Goal: Communication & Community: Answer question/provide support

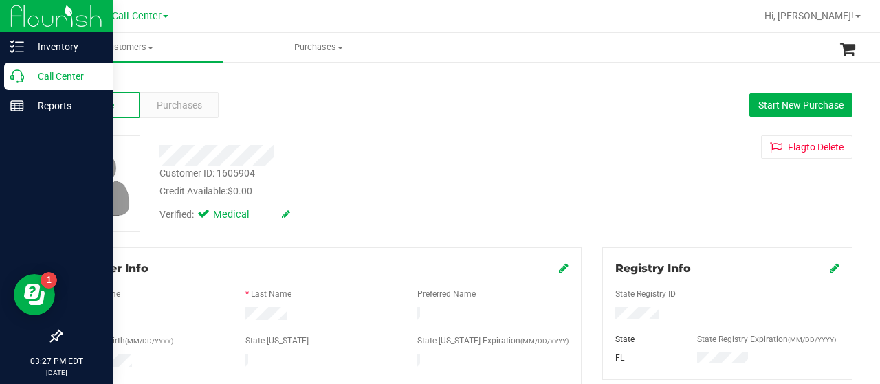
click at [25, 82] on p "Call Center" at bounding box center [65, 76] width 83 height 17
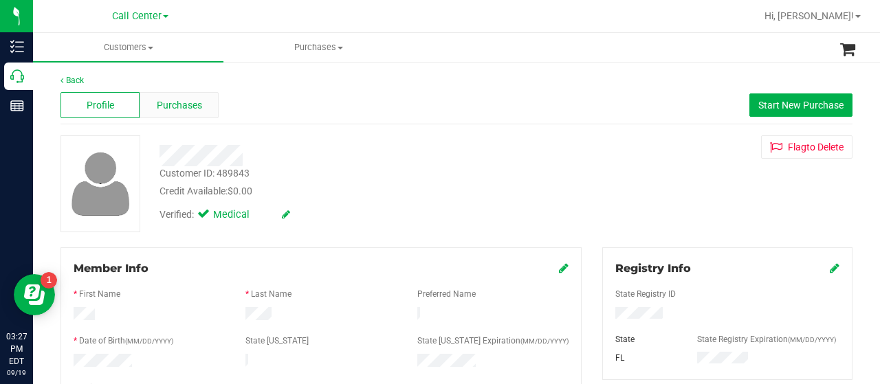
click at [160, 105] on span "Purchases" at bounding box center [179, 105] width 45 height 14
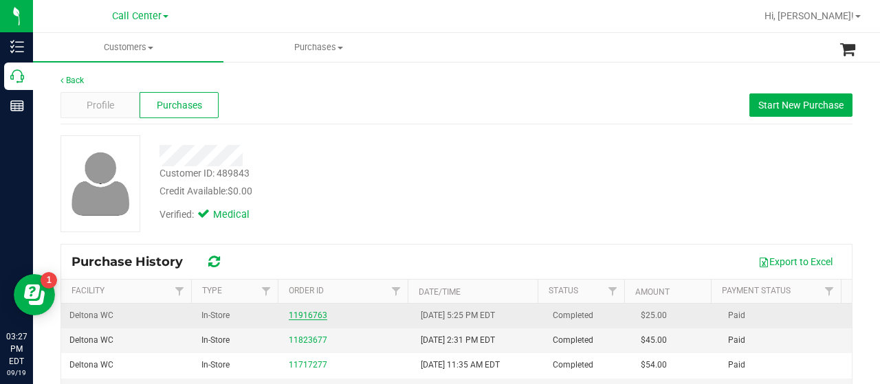
click at [299, 311] on link "11916763" at bounding box center [308, 316] width 39 height 10
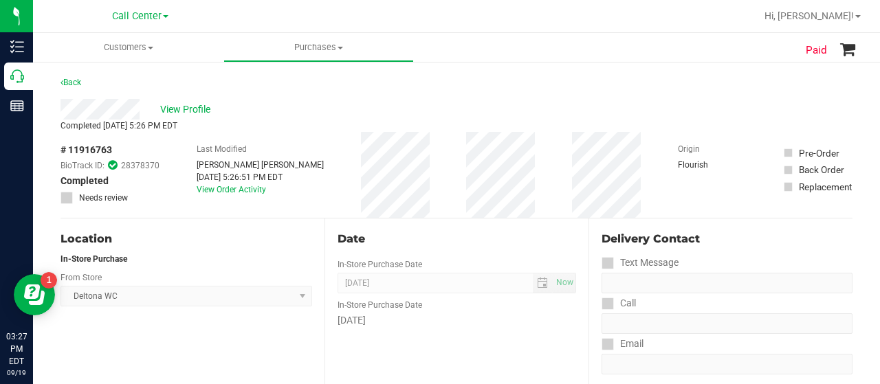
scroll to position [228, 0]
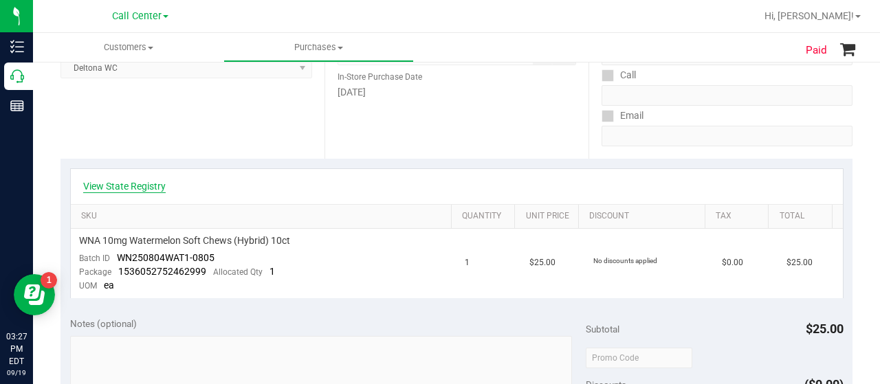
click at [133, 186] on link "View State Registry" at bounding box center [124, 187] width 83 height 14
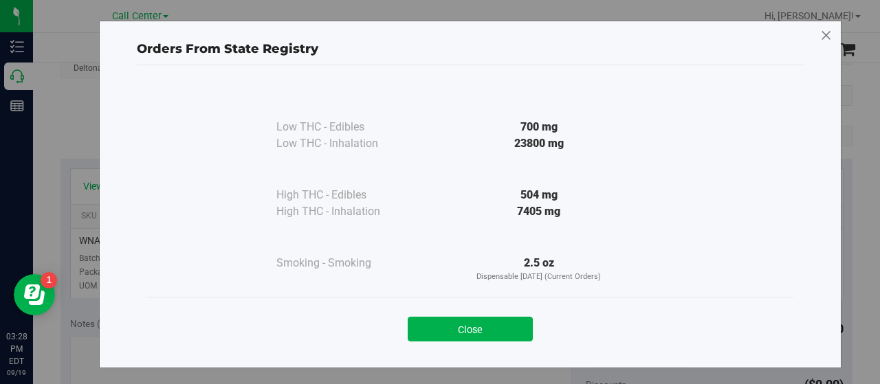
click at [823, 35] on icon at bounding box center [827, 36] width 12 height 22
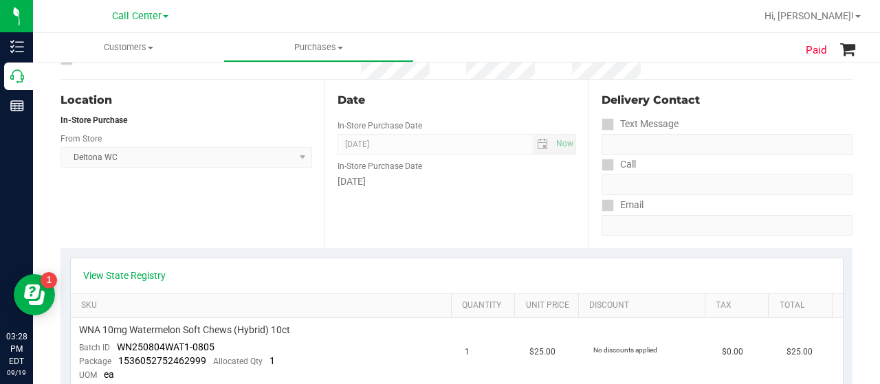
scroll to position [0, 0]
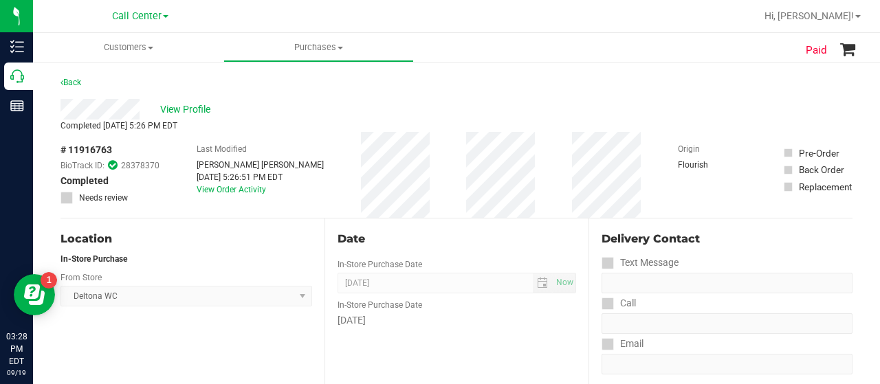
click at [445, 163] on div "# 11916763 BioTrack ID: 28378370 Completed Needs review Last Modified [PERSON_N…" at bounding box center [457, 175] width 792 height 86
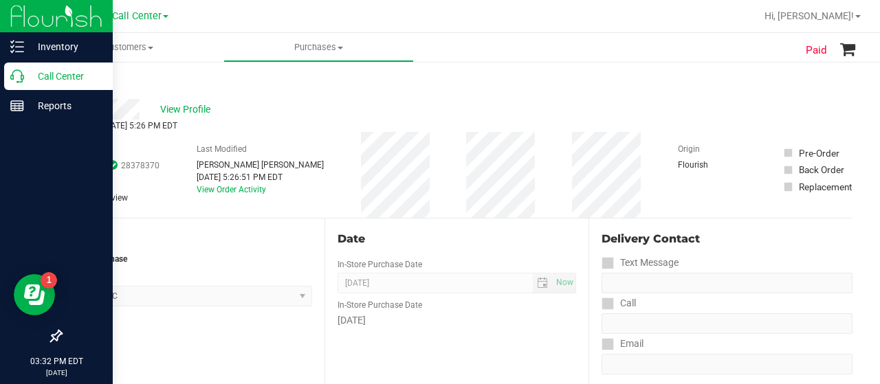
click at [22, 69] on icon at bounding box center [17, 76] width 14 height 14
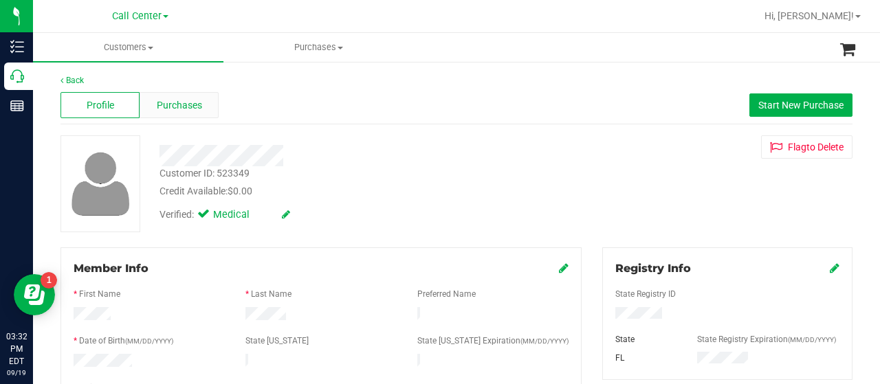
click at [175, 97] on div "Purchases" at bounding box center [179, 105] width 79 height 26
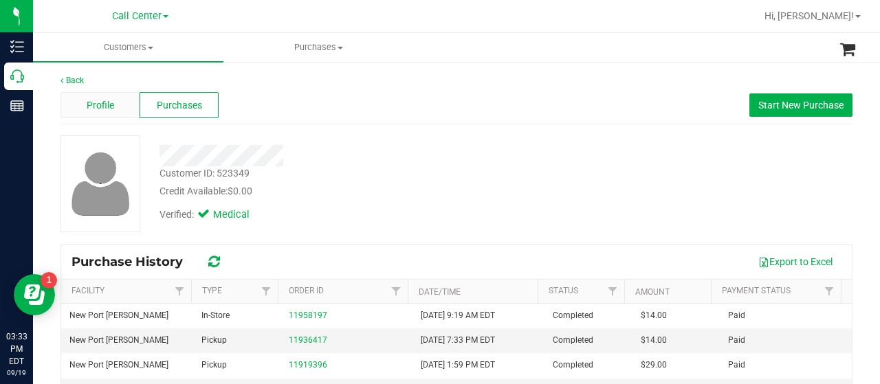
click at [105, 108] on span "Profile" at bounding box center [101, 105] width 28 height 14
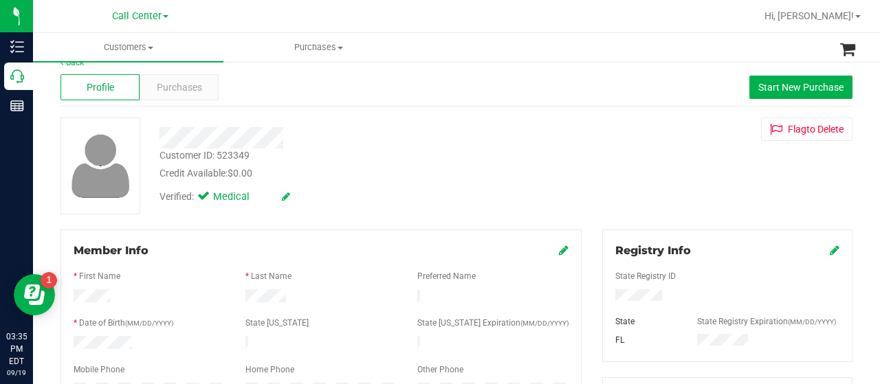
scroll to position [10, 0]
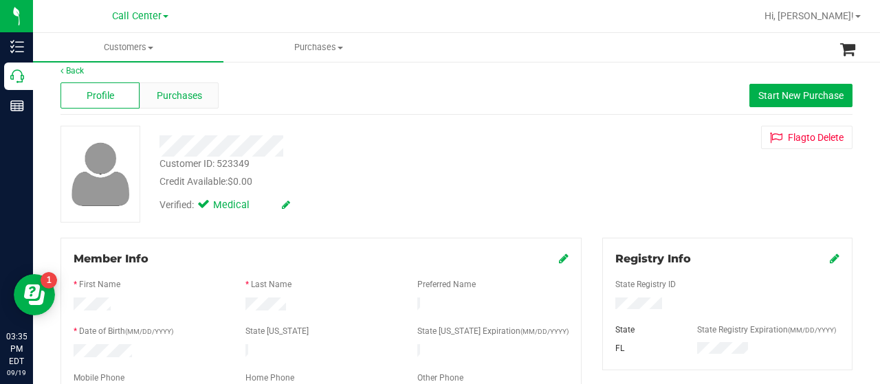
click at [192, 92] on span "Purchases" at bounding box center [179, 96] width 45 height 14
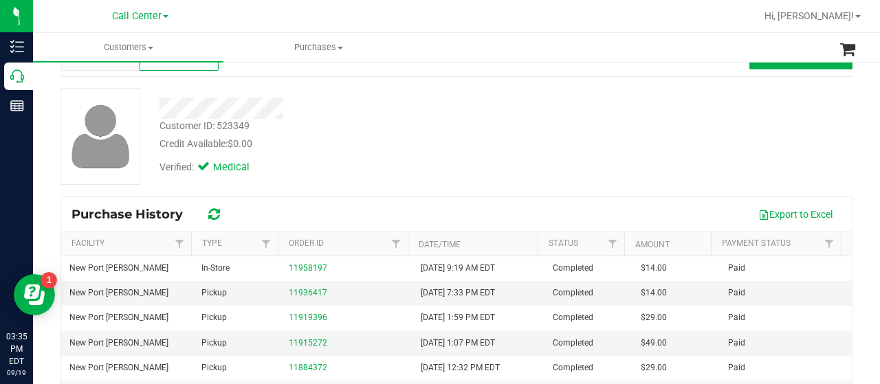
scroll to position [47, 0]
drag, startPoint x: 256, startPoint y: 142, endPoint x: 150, endPoint y: 115, distance: 109.4
click at [150, 115] on div "Customer ID: 523349 Credit Available: $0.00 Verified: Medical" at bounding box center [352, 136] width 407 height 94
click at [330, 89] on div at bounding box center [352, 104] width 407 height 31
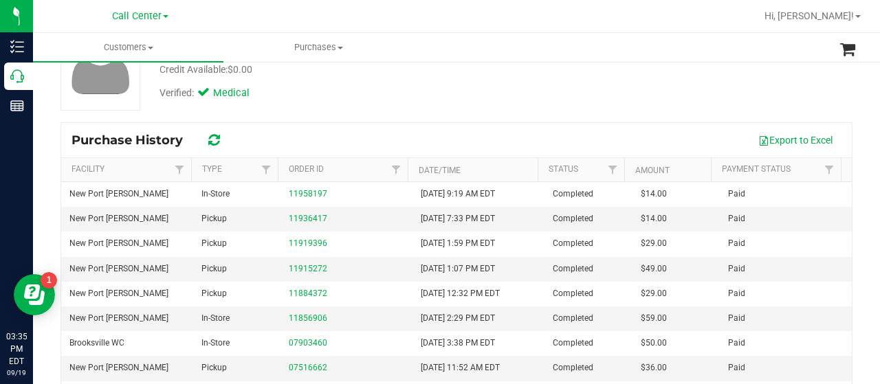
scroll to position [8, 0]
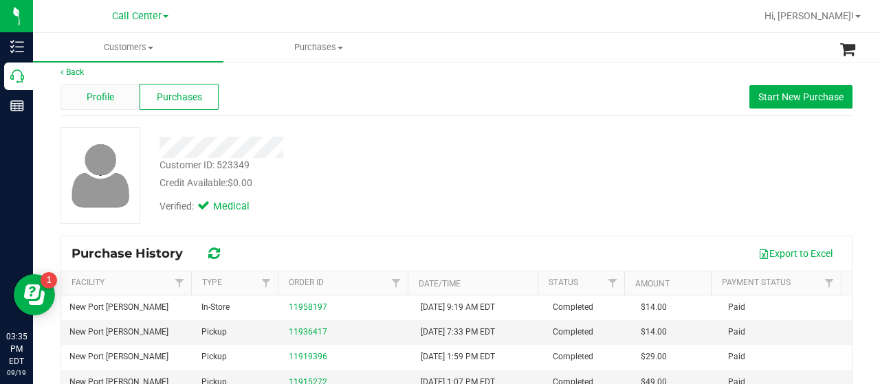
click at [98, 98] on span "Profile" at bounding box center [101, 97] width 28 height 14
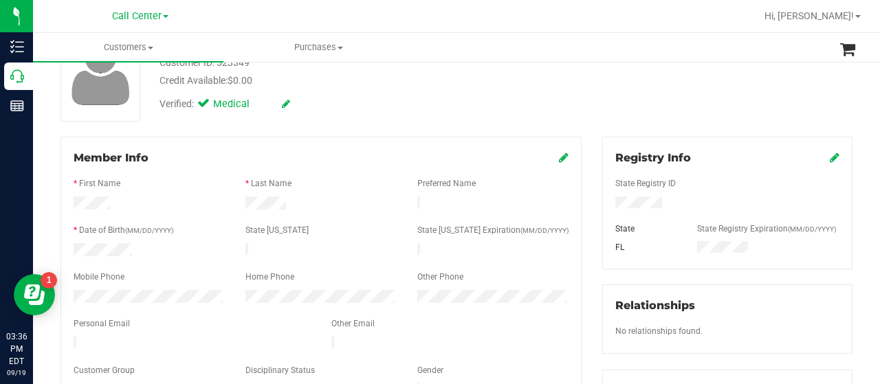
scroll to position [109, 0]
click at [70, 339] on div at bounding box center [192, 346] width 258 height 17
click at [89, 164] on span "Member Info" at bounding box center [111, 159] width 75 height 13
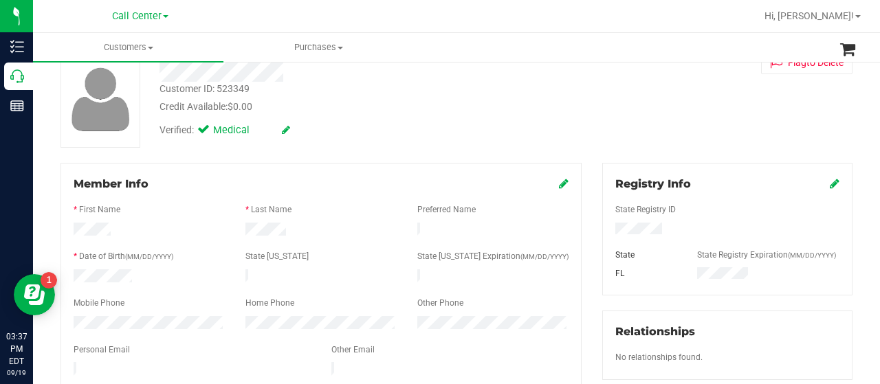
scroll to position [84, 0]
drag, startPoint x: 249, startPoint y: 87, endPoint x: 161, endPoint y: 90, distance: 88.1
click at [161, 90] on div "Customer ID: 523349" at bounding box center [205, 90] width 90 height 14
copy div "Customer ID: 523349"
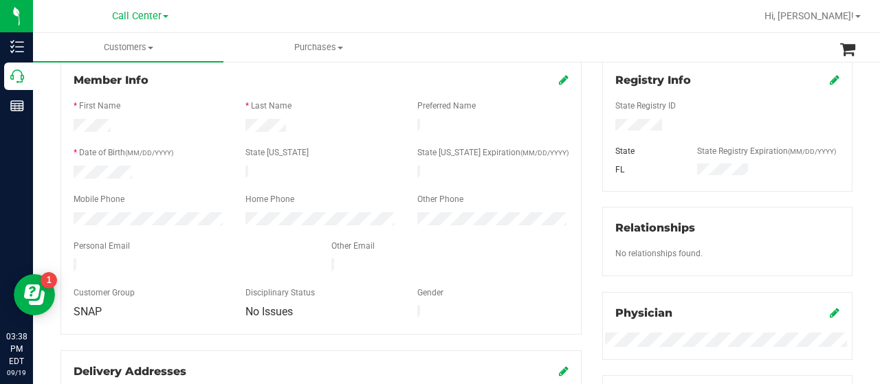
scroll to position [188, 0]
drag, startPoint x: 201, startPoint y: 257, endPoint x: 65, endPoint y: 257, distance: 136.2
click at [65, 259] on div at bounding box center [192, 267] width 258 height 17
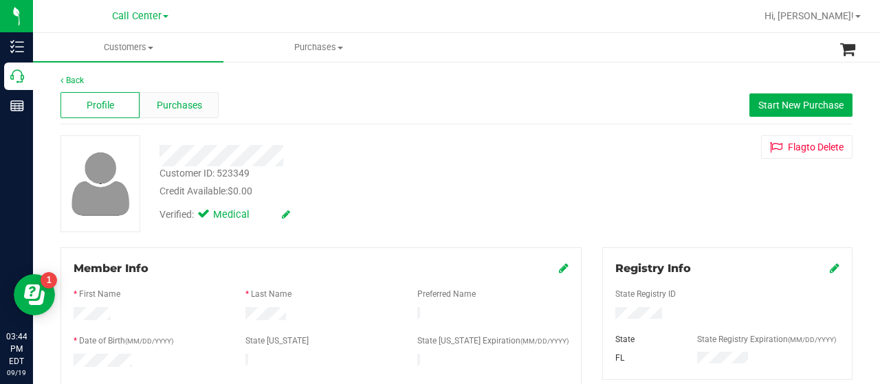
click at [182, 98] on span "Purchases" at bounding box center [179, 105] width 45 height 14
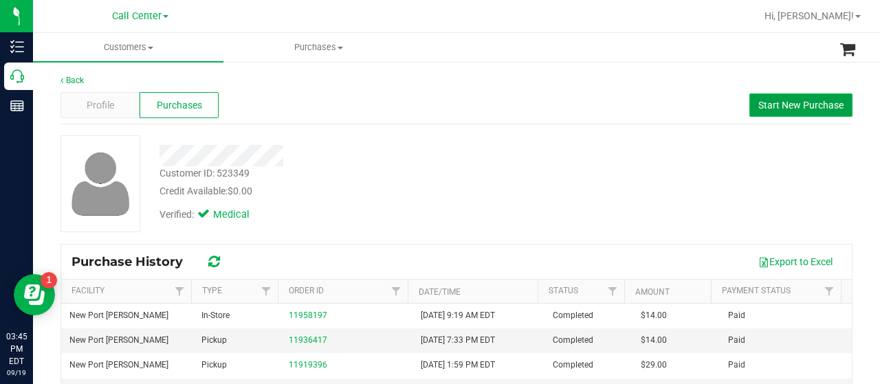
click at [759, 106] on span "Start New Purchase" at bounding box center [801, 105] width 85 height 11
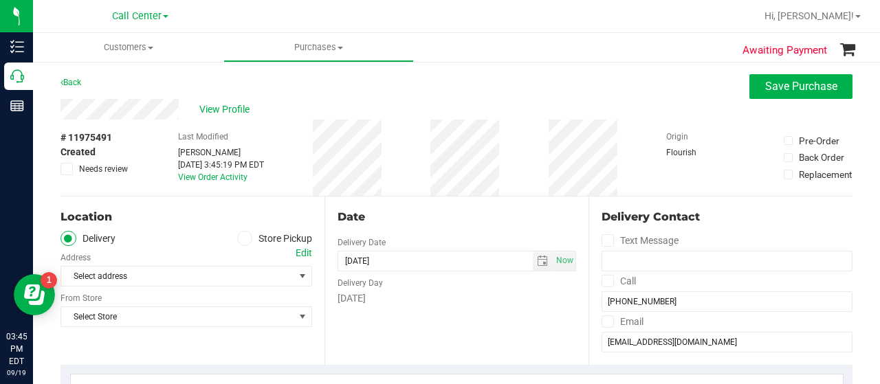
click at [242, 243] on span at bounding box center [245, 239] width 16 height 16
click at [0, 0] on input "Store Pickup" at bounding box center [0, 0] width 0 height 0
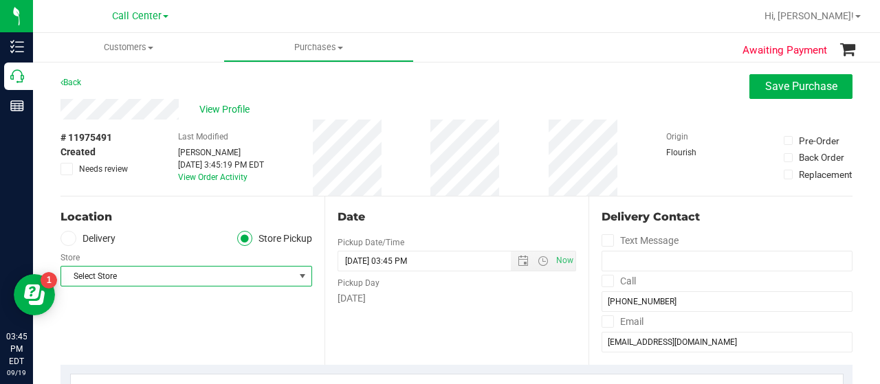
click at [271, 278] on span "Select Store" at bounding box center [177, 276] width 233 height 19
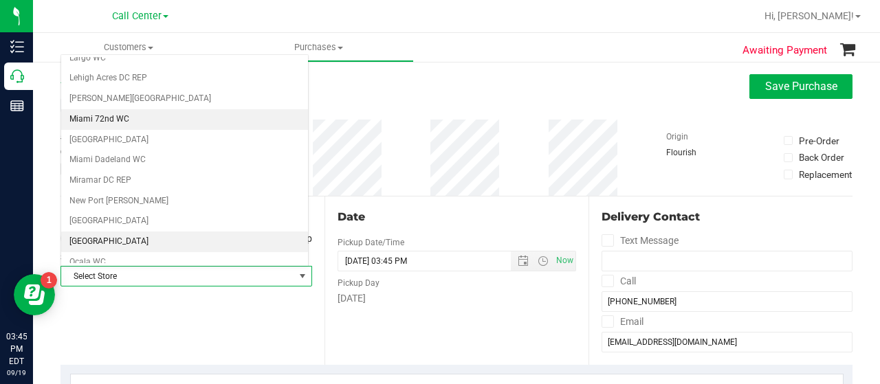
scroll to position [421, 0]
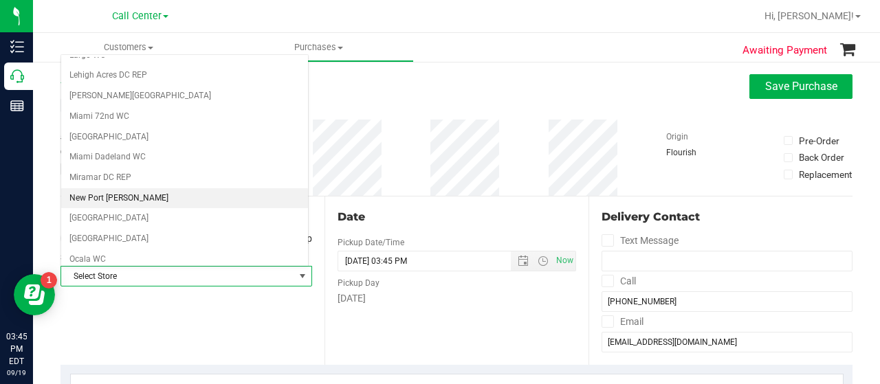
click at [176, 188] on li "New Port [PERSON_NAME]" at bounding box center [184, 198] width 247 height 21
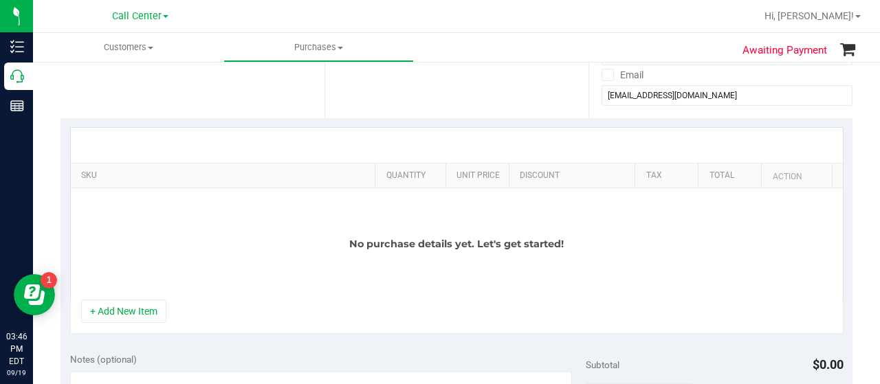
scroll to position [246, 0]
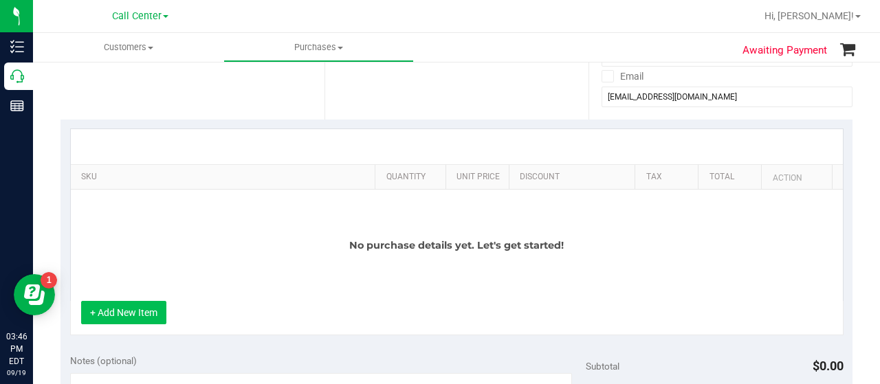
click at [107, 318] on button "+ Add New Item" at bounding box center [123, 312] width 85 height 23
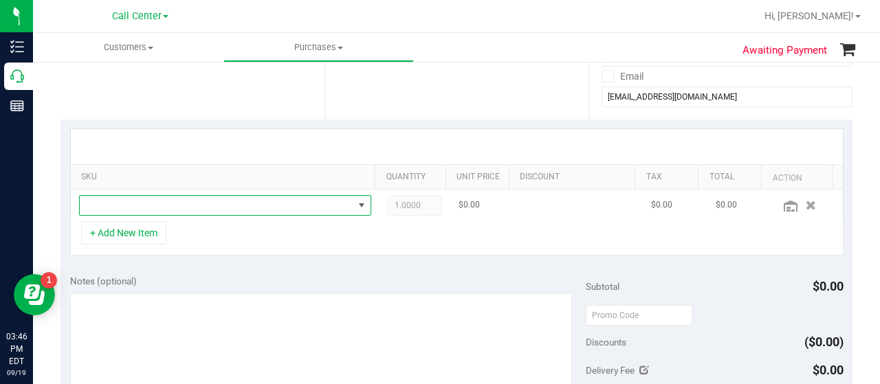
click at [187, 206] on span "NO DATA FOUND" at bounding box center [217, 205] width 274 height 19
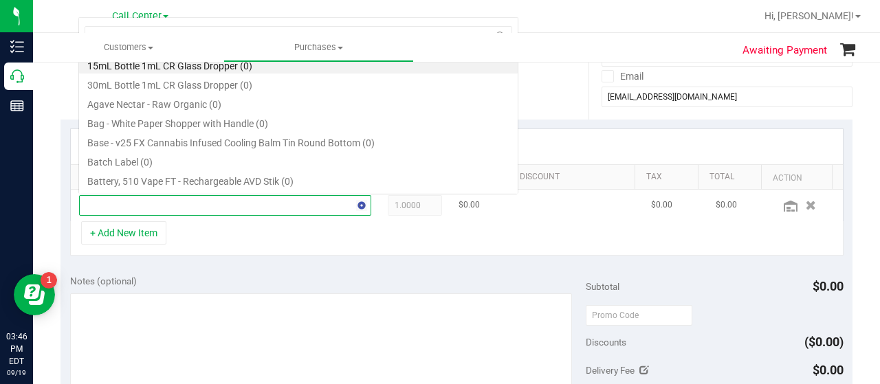
scroll to position [20, 277]
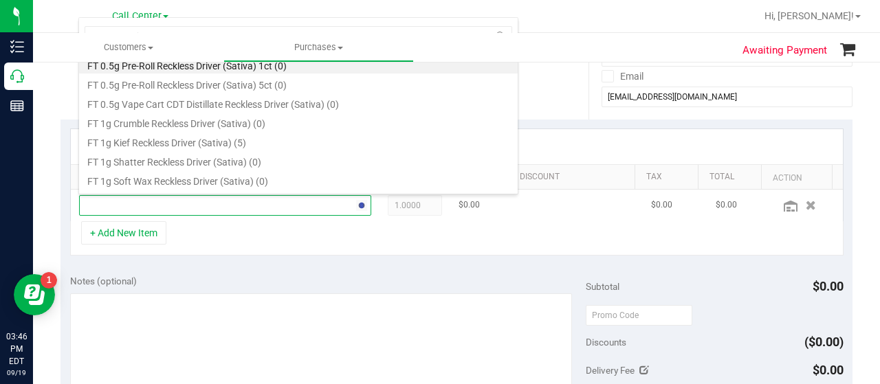
type input "reckless driver"
click at [268, 142] on li "FT 1g Kief Reckless Driver (Sativa) (5)" at bounding box center [298, 140] width 439 height 19
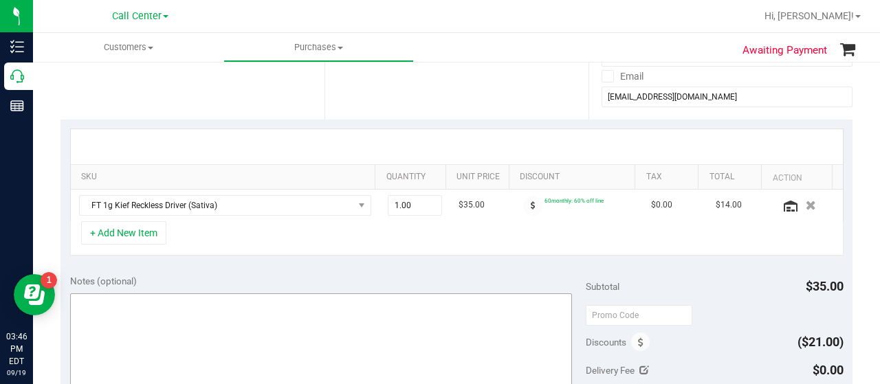
scroll to position [285, 0]
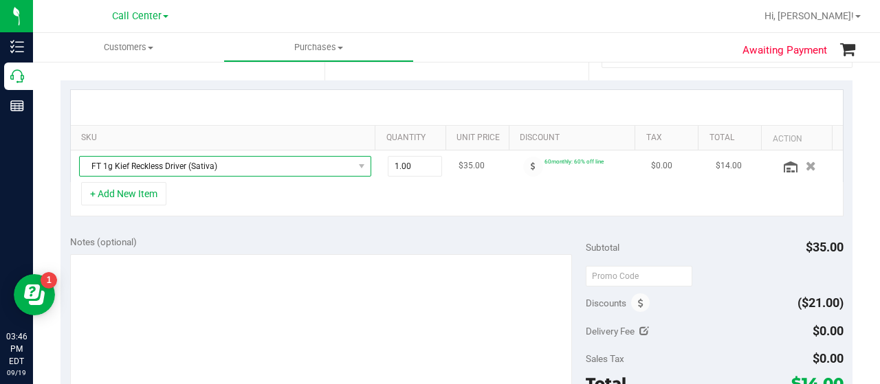
click at [354, 166] on span "NO DATA FOUND" at bounding box center [362, 166] width 17 height 19
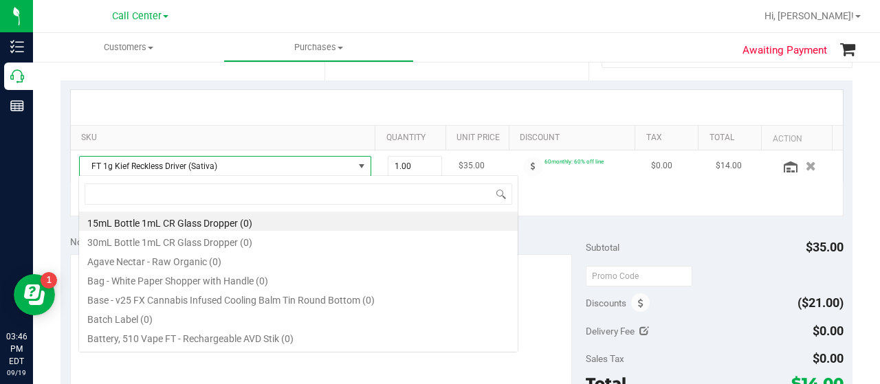
scroll to position [20, 277]
type input "reckless driver"
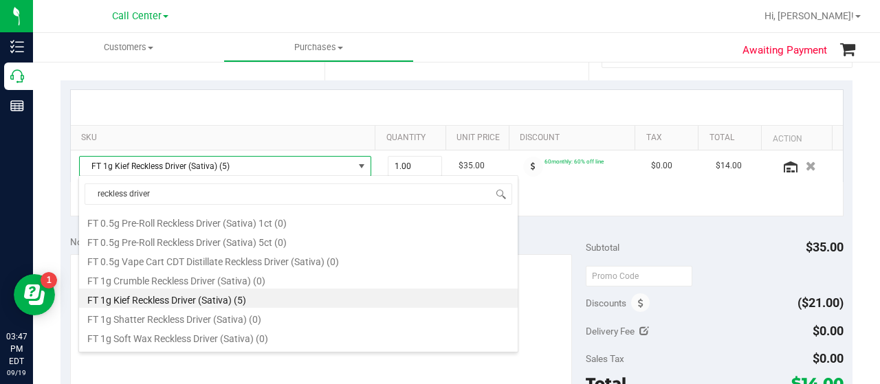
scroll to position [0, 0]
click at [312, 296] on li "FT 1g Kief Reckless Driver (Sativa) (5)" at bounding box center [298, 298] width 439 height 19
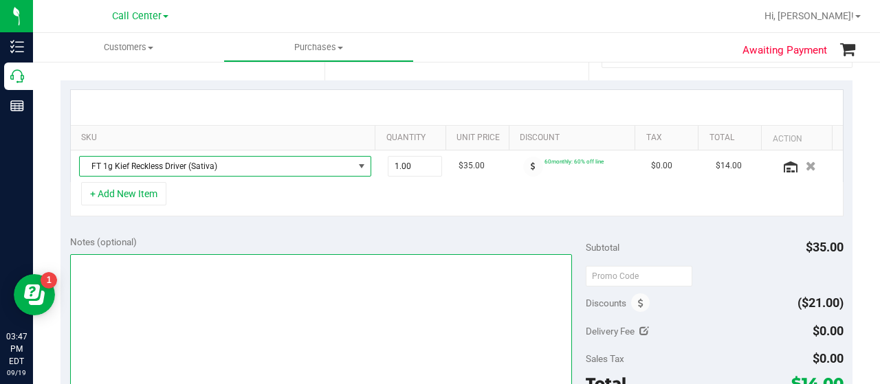
click at [210, 295] on textarea at bounding box center [321, 320] width 502 height 132
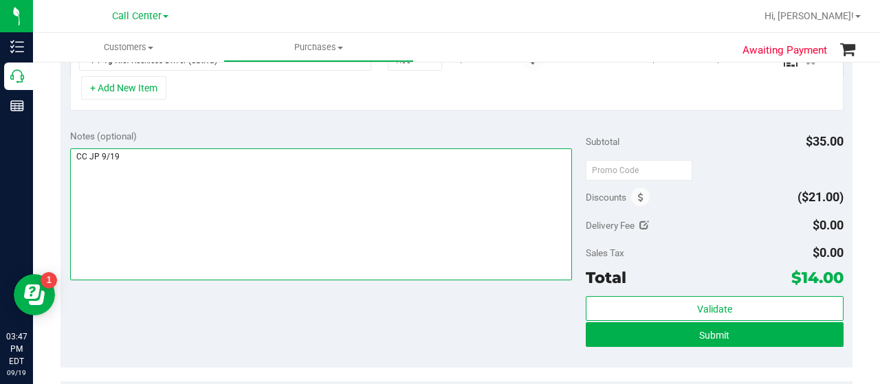
scroll to position [393, 0]
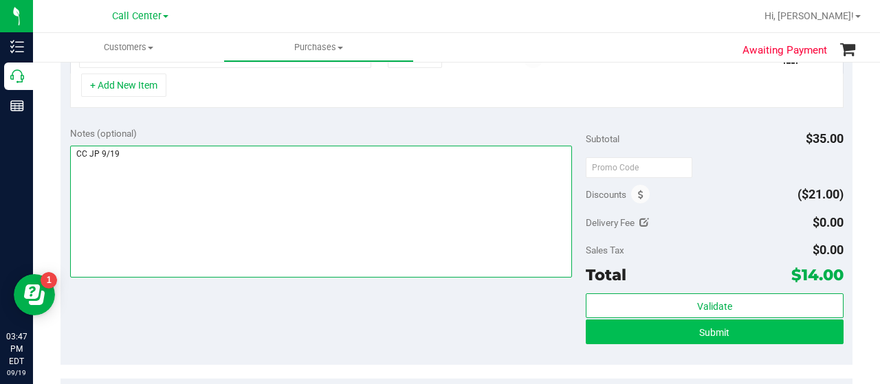
type textarea "CC JP 9/19"
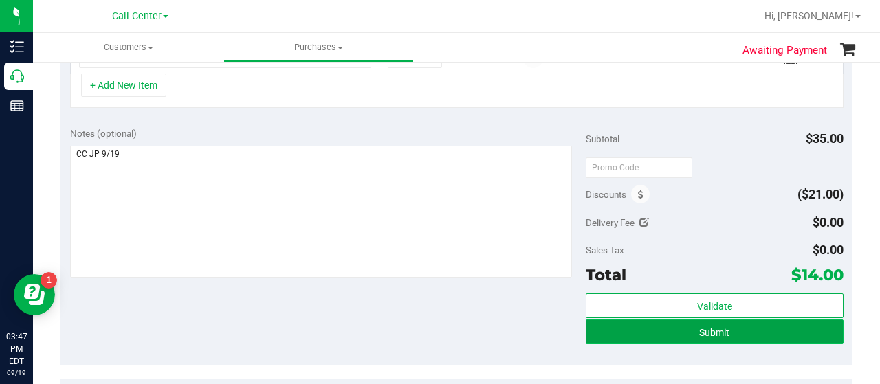
click at [673, 332] on button "Submit" at bounding box center [715, 332] width 258 height 25
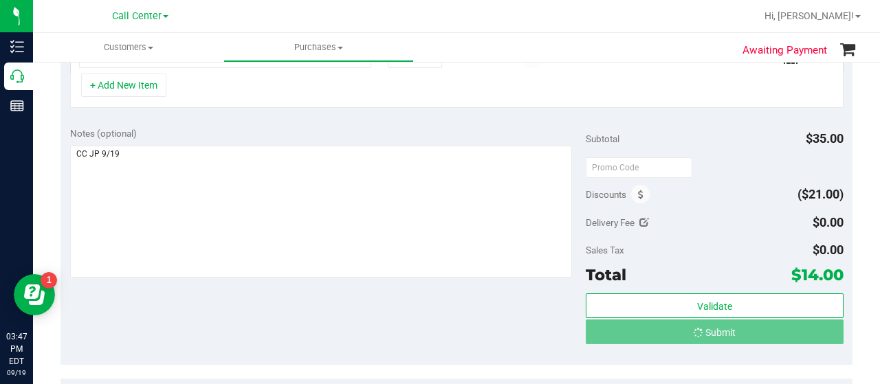
scroll to position [396, 0]
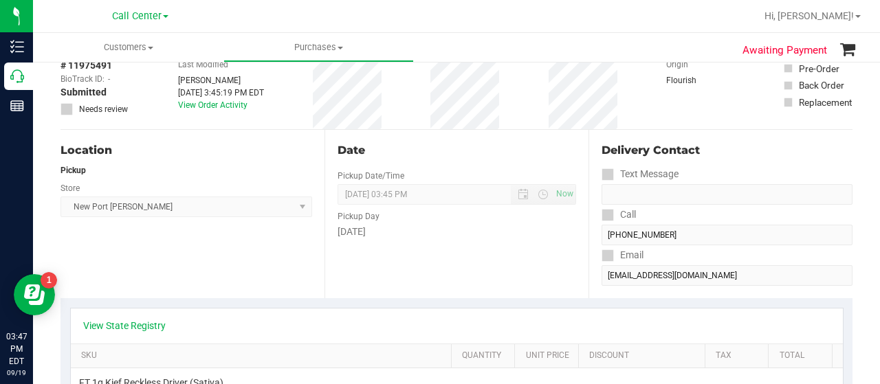
scroll to position [64, 0]
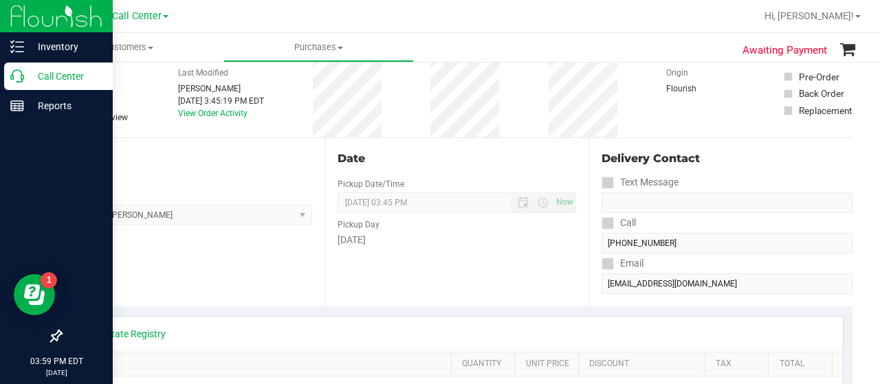
click at [25, 85] on div "Call Center" at bounding box center [58, 77] width 109 height 28
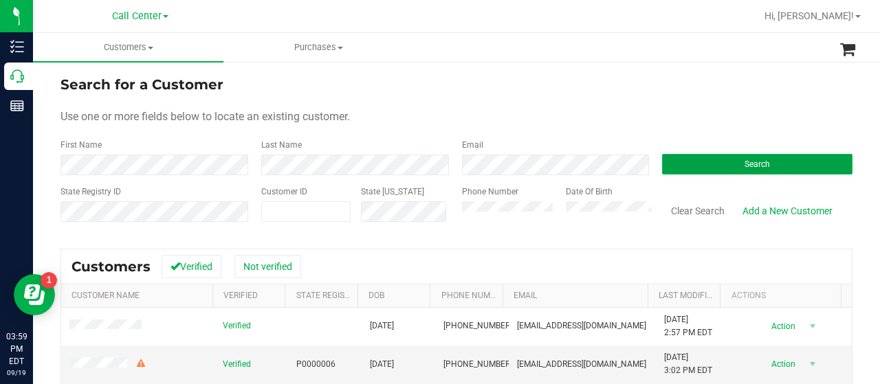
click at [745, 162] on span "Search" at bounding box center [757, 165] width 25 height 10
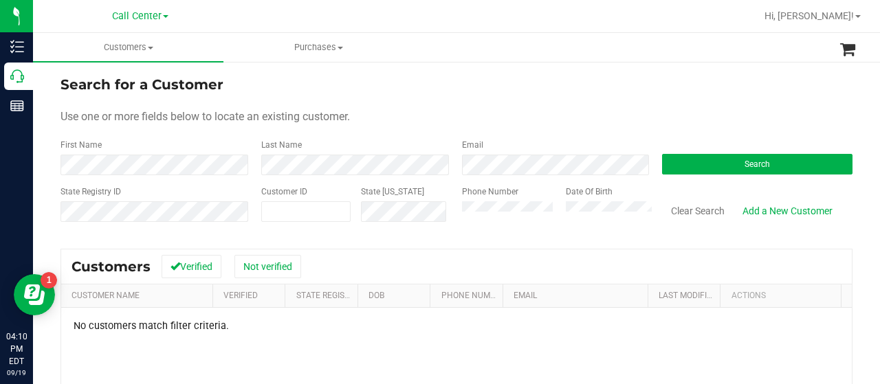
click at [453, 211] on div "Phone Number Date Of Birth" at bounding box center [552, 210] width 201 height 49
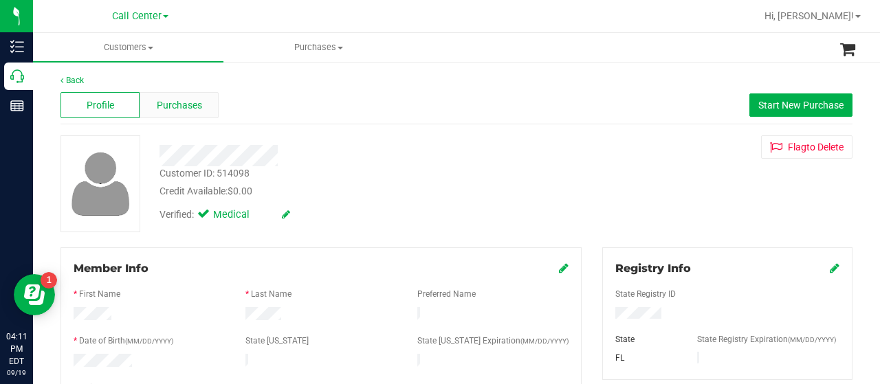
click at [173, 99] on span "Purchases" at bounding box center [179, 105] width 45 height 14
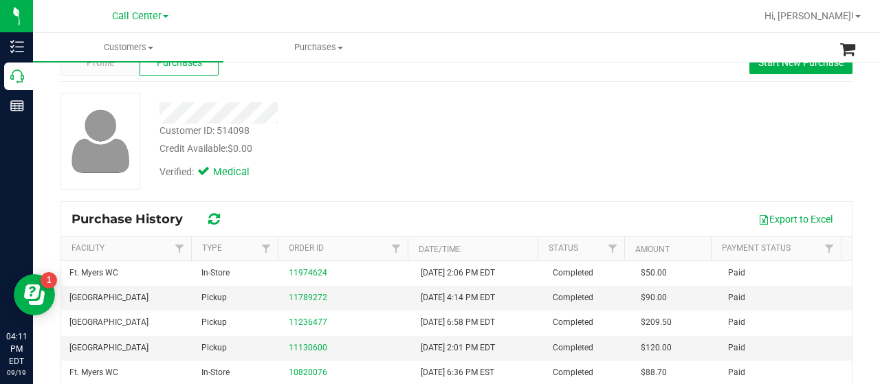
scroll to position [45, 0]
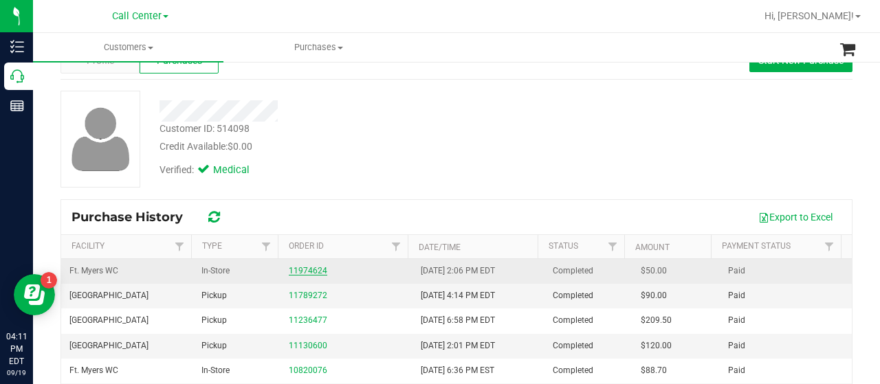
click at [296, 268] on link "11974624" at bounding box center [308, 271] width 39 height 10
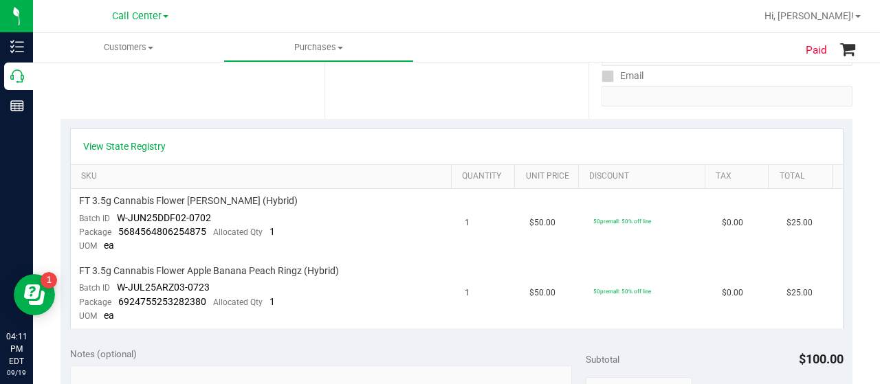
scroll to position [268, 0]
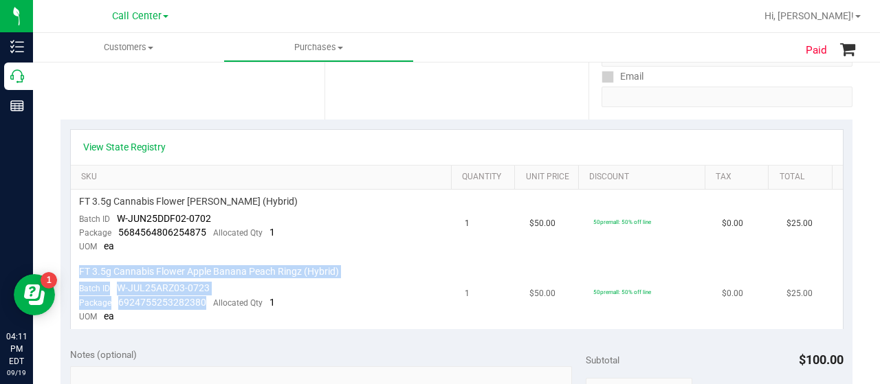
drag, startPoint x: 202, startPoint y: 297, endPoint x: 74, endPoint y: 267, distance: 131.5
click at [74, 267] on td "FT 3.5g Cannabis Flower Apple Banana Peach Ringz (Hybrid) Batch ID W-JUL25ARZ03…" at bounding box center [264, 294] width 387 height 69
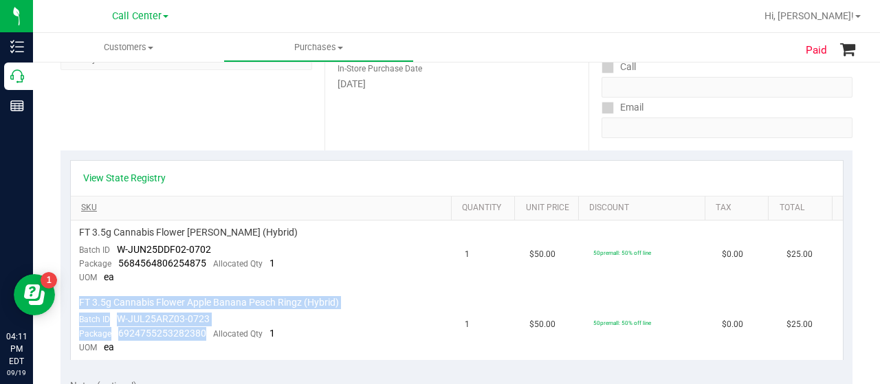
scroll to position [256, 0]
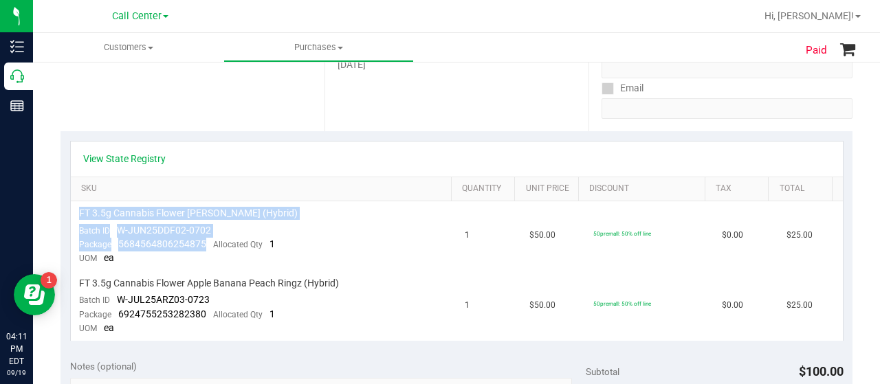
drag, startPoint x: 205, startPoint y: 239, endPoint x: 67, endPoint y: 202, distance: 142.5
click at [67, 202] on div "View State Registry SKU Quantity Unit Price Discount Tax Total FT 3.5g Cannabis…" at bounding box center [457, 240] width 792 height 219
copy table "FT 3.5g Cannabis Flower [PERSON_NAME] (Hybrid) Batch ID W-JUN25DDF02-0702 Packa…"
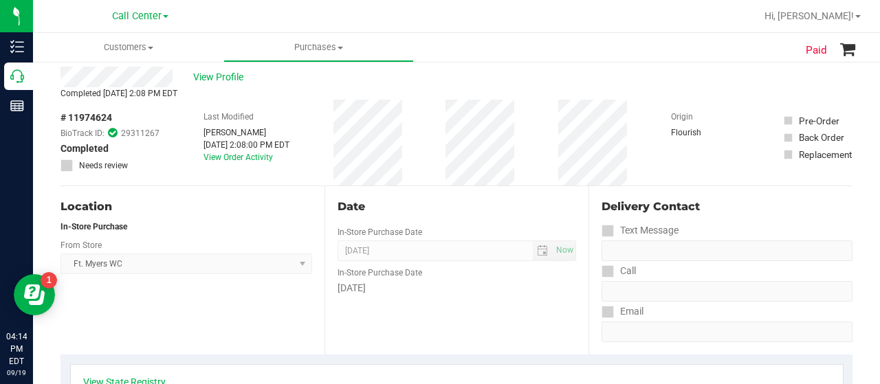
scroll to position [25, 0]
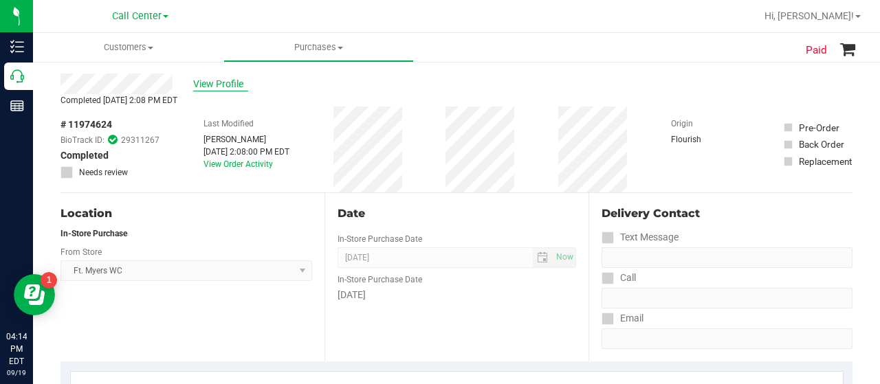
click at [213, 80] on span "View Profile" at bounding box center [220, 84] width 55 height 14
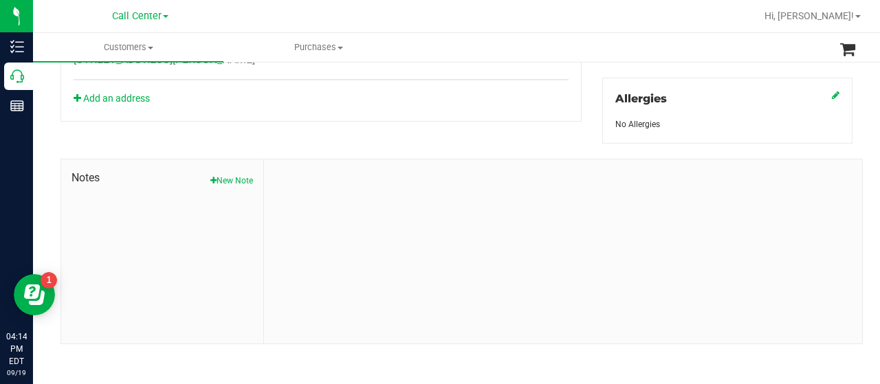
scroll to position [605, 0]
click at [230, 181] on button "New Note" at bounding box center [231, 182] width 43 height 12
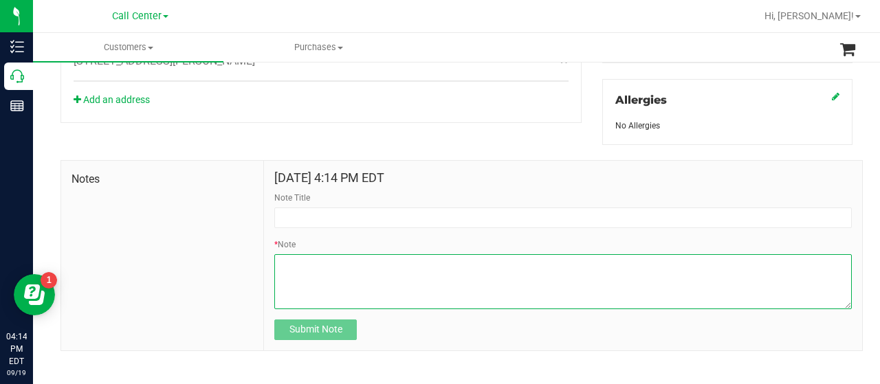
click at [349, 274] on textarea "* Note" at bounding box center [563, 281] width 578 height 55
paste textarea "Completed By: [PERSON_NAME] Contact Reasons: feedback.complaint.order Order Num…"
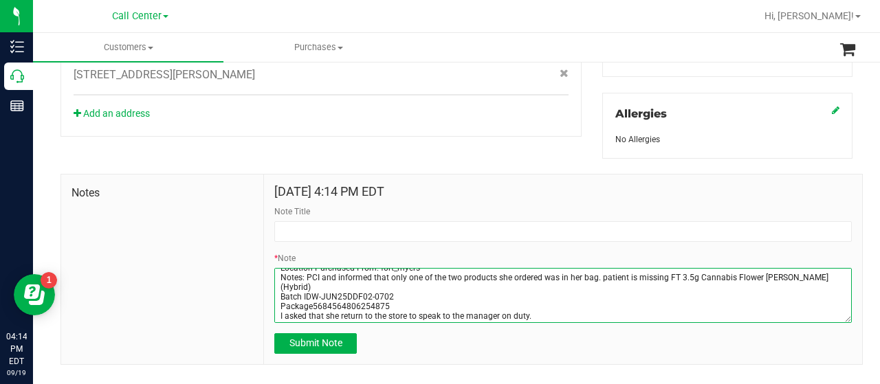
scroll to position [598, 0]
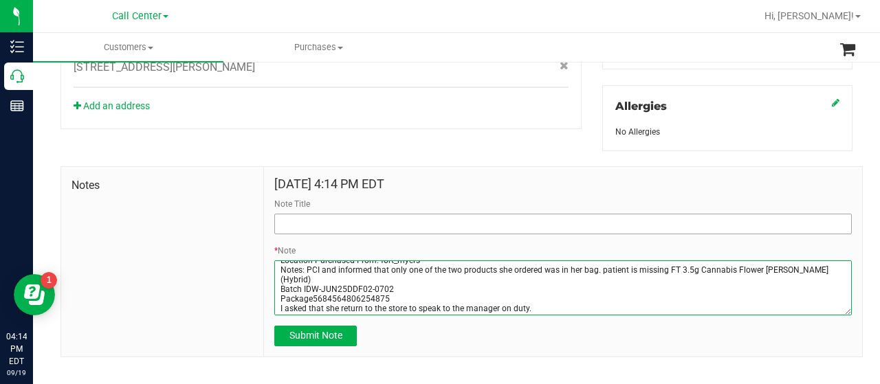
type textarea "Completed By: [PERSON_NAME] Contact Reasons: feedback.complaint.order Order Num…"
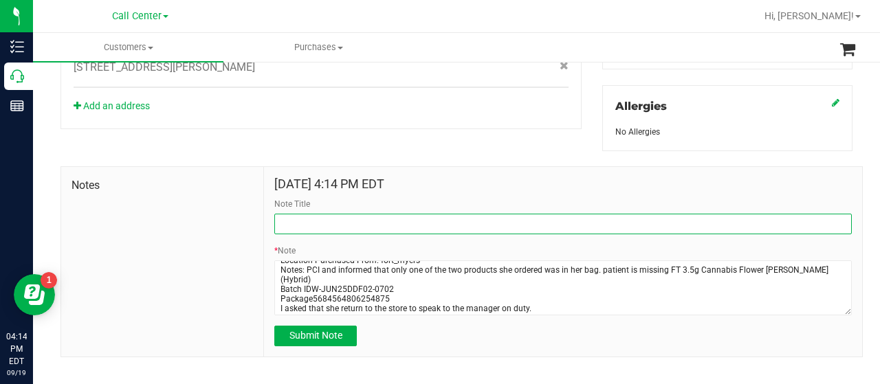
click at [306, 217] on input "Note Title" at bounding box center [563, 224] width 578 height 21
type input "order"
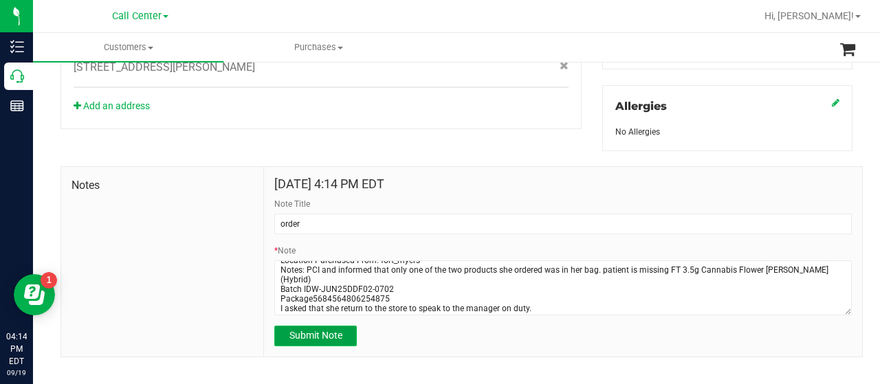
click at [336, 330] on span "Submit Note" at bounding box center [316, 335] width 53 height 11
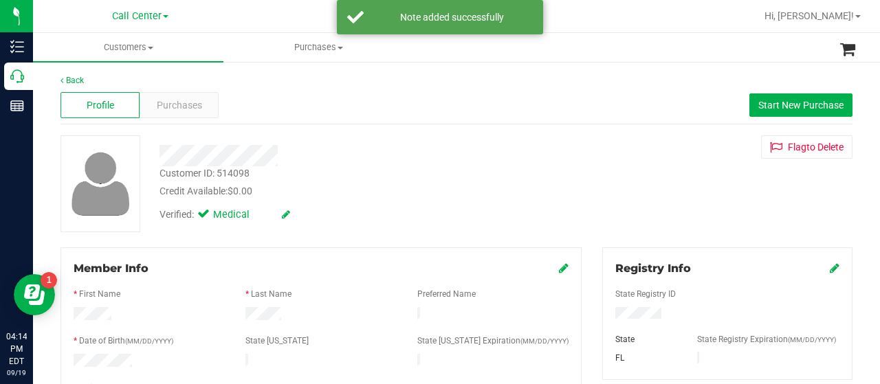
scroll to position [3, 0]
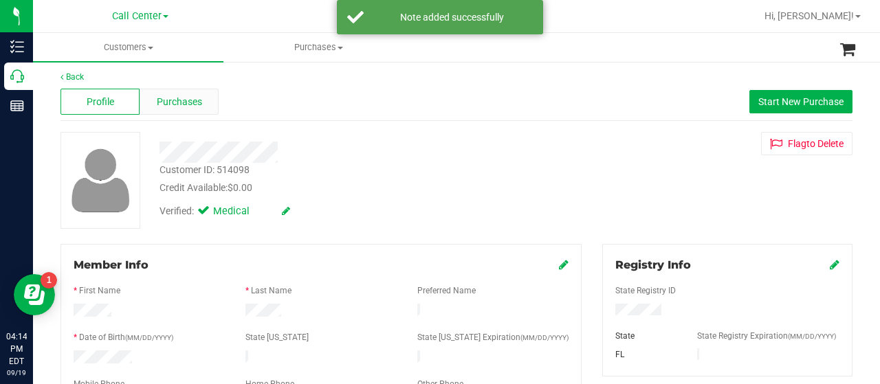
click at [186, 107] on span "Purchases" at bounding box center [179, 102] width 45 height 14
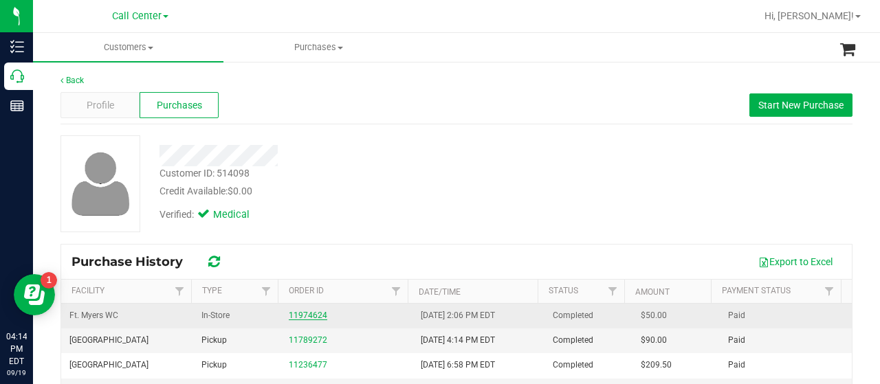
click at [292, 314] on link "11974624" at bounding box center [308, 316] width 39 height 10
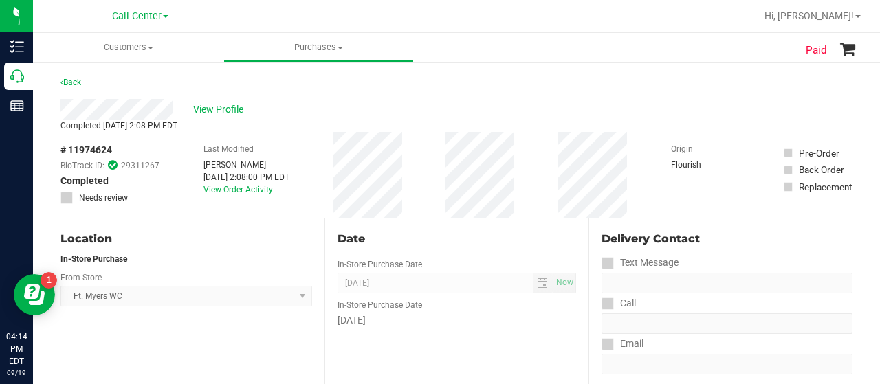
drag, startPoint x: 113, startPoint y: 147, endPoint x: 69, endPoint y: 146, distance: 44.0
click at [69, 146] on div "# 11974624 BioTrack ID: 29311267 Completed Needs review" at bounding box center [110, 173] width 99 height 61
copy span "11974624"
click at [224, 106] on span "View Profile" at bounding box center [220, 109] width 55 height 14
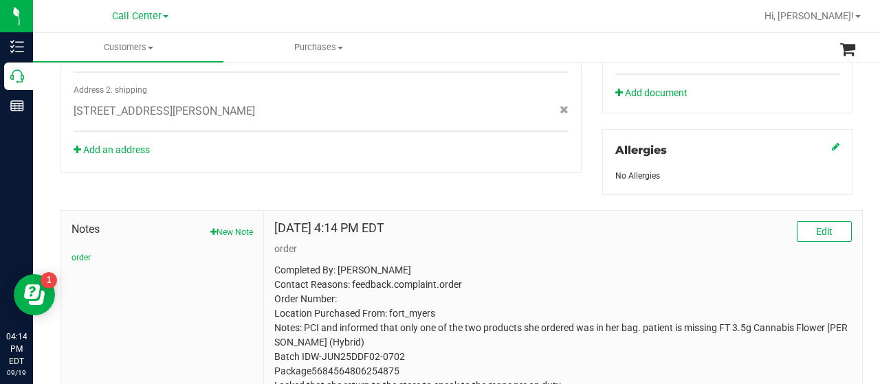
scroll to position [560, 0]
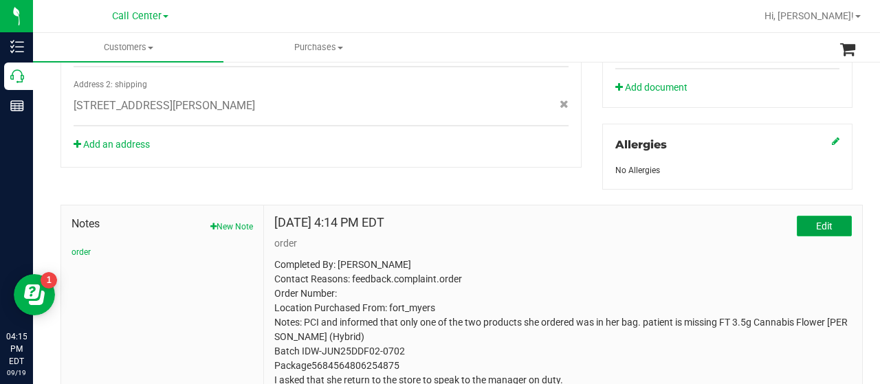
click at [797, 226] on button "Edit" at bounding box center [824, 226] width 55 height 21
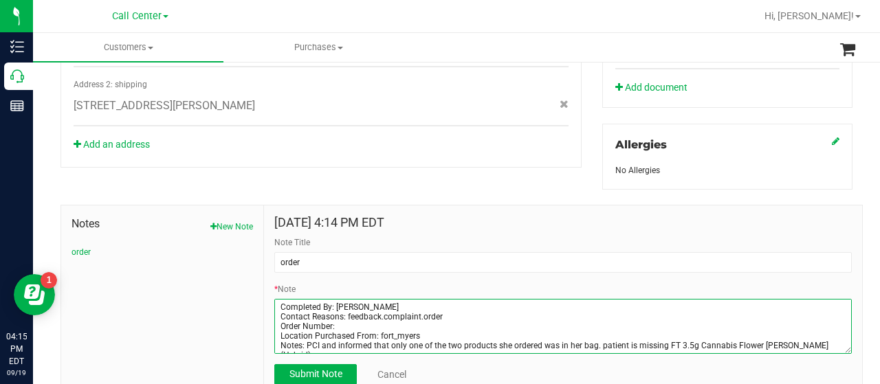
click at [349, 323] on textarea "* Note" at bounding box center [563, 326] width 578 height 55
paste textarea "11974624"
type textarea "Completed By: [PERSON_NAME] Contact Reasons: feedback.complaint.order Order Num…"
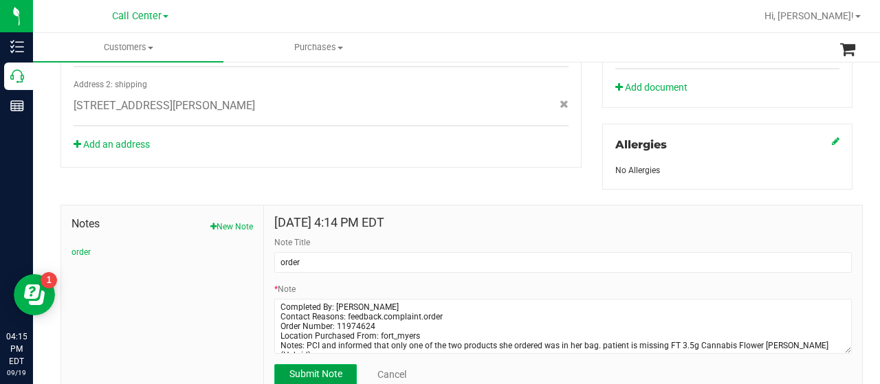
click at [314, 377] on span "Submit Note" at bounding box center [316, 374] width 53 height 11
